Goal: Ask a question: Seek information or help from site administrators or community

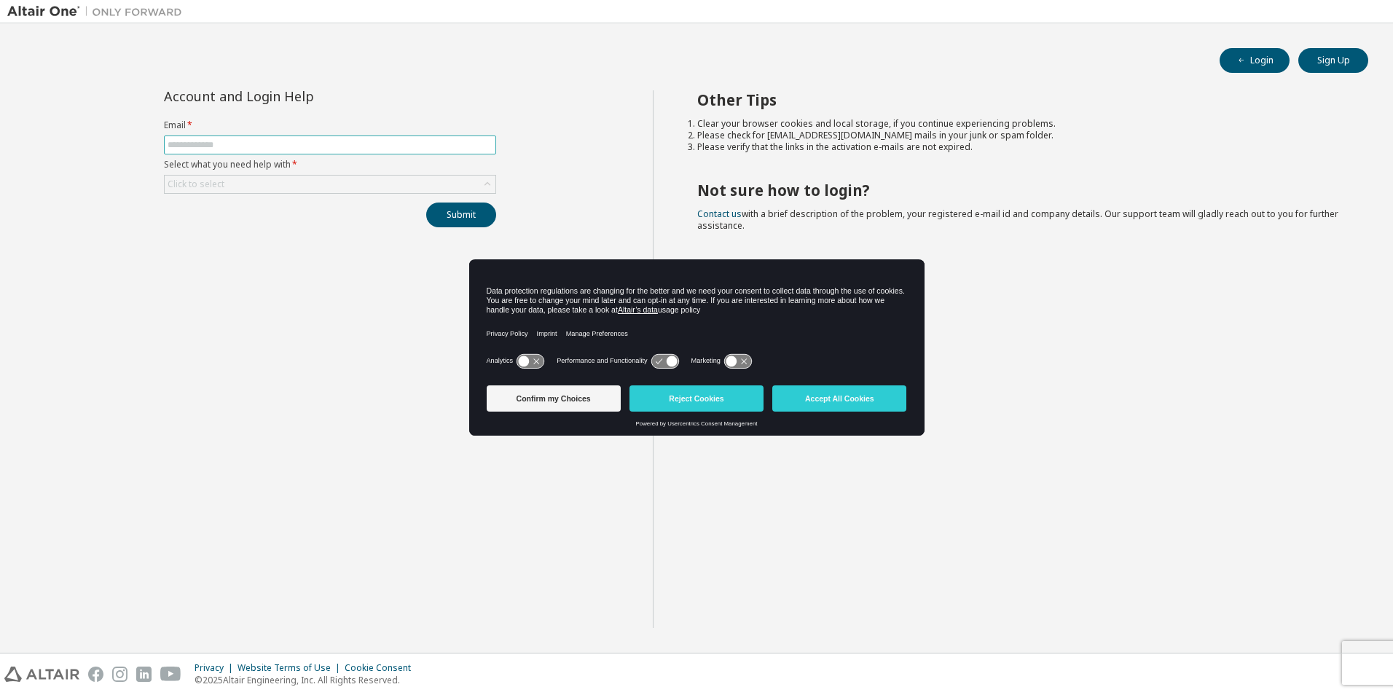
click at [246, 146] on input "text" at bounding box center [330, 145] width 325 height 12
type input "**********"
click at [219, 191] on div "Click to select" at bounding box center [195, 184] width 61 height 16
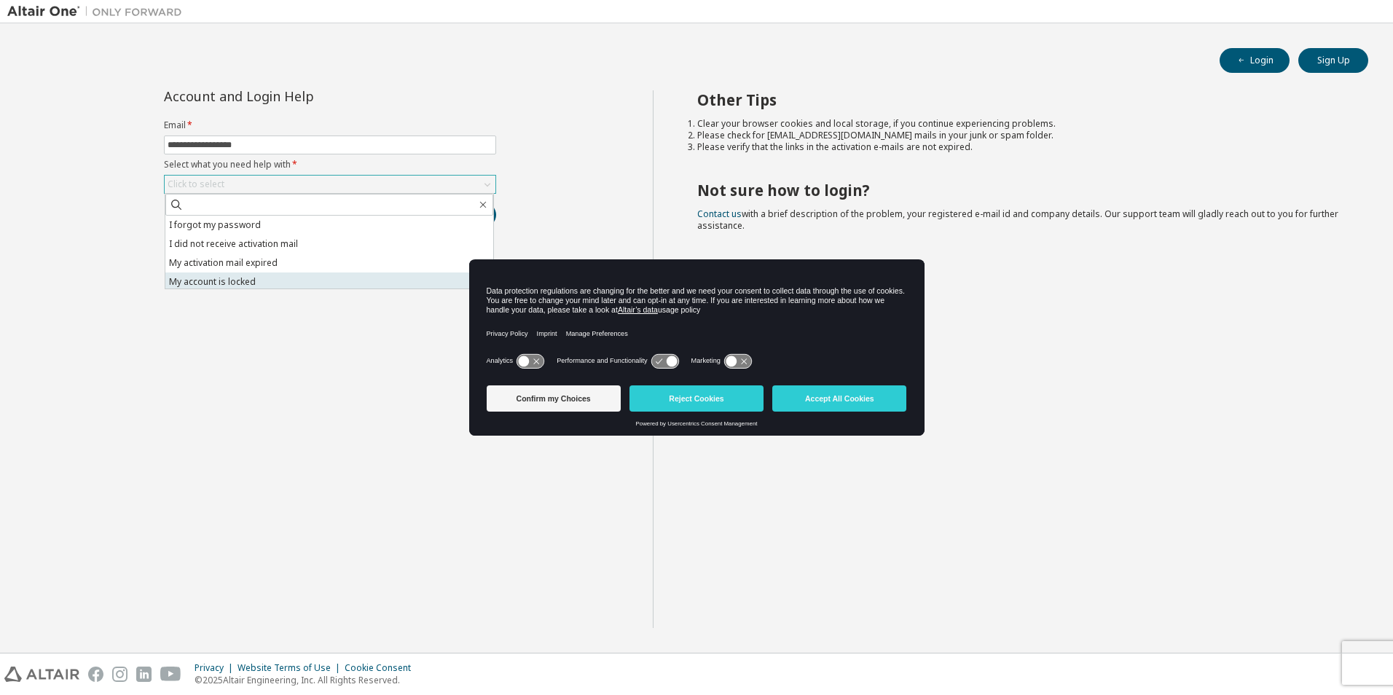
click at [286, 281] on li "My account is locked" at bounding box center [329, 282] width 328 height 19
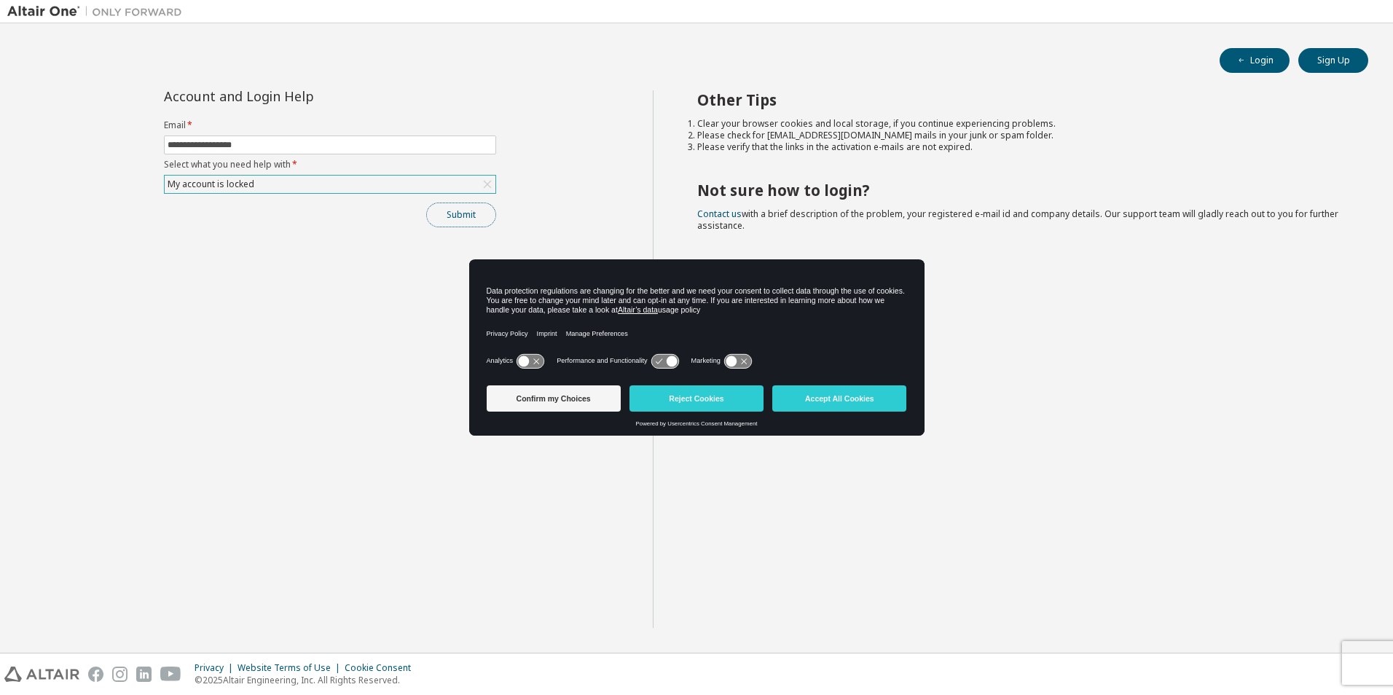
click at [451, 224] on button "Submit" at bounding box center [461, 215] width 70 height 25
click at [694, 391] on button "Reject Cookies" at bounding box center [697, 398] width 134 height 26
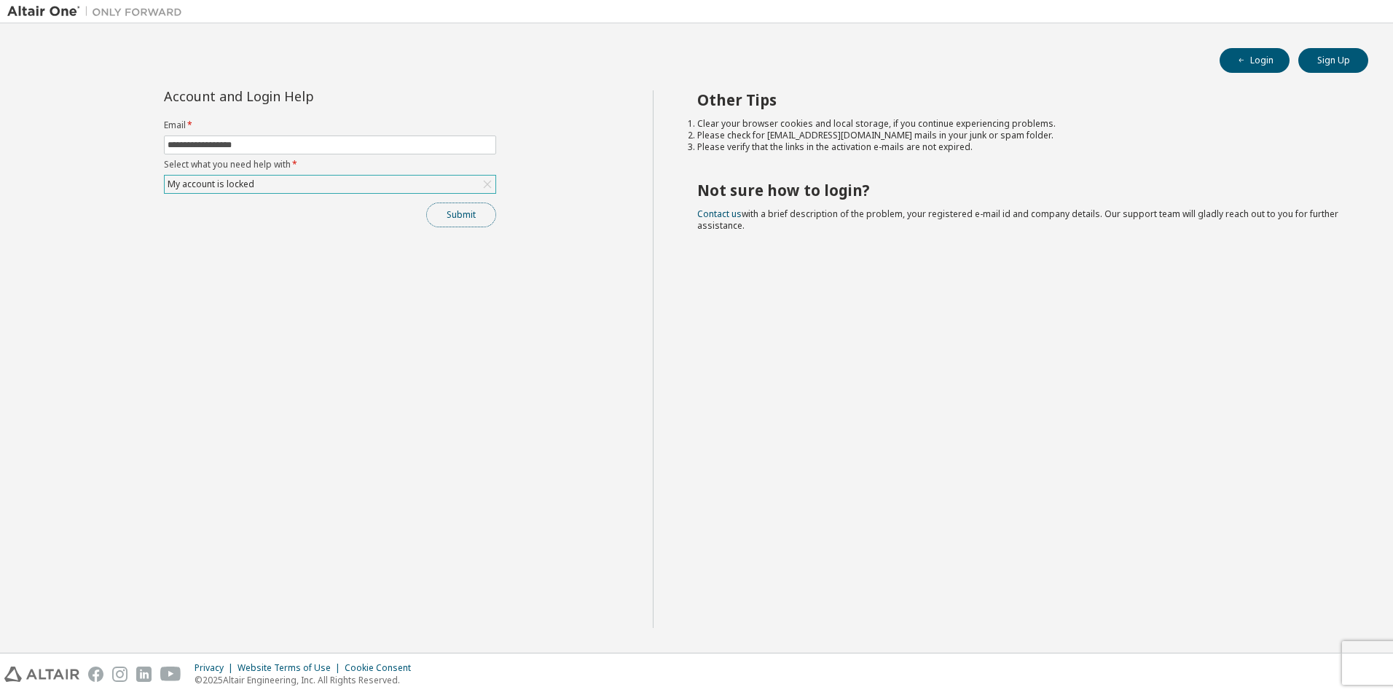
click at [467, 208] on button "Submit" at bounding box center [461, 215] width 70 height 25
click at [1277, 53] on button "Login" at bounding box center [1255, 60] width 70 height 25
